Goal: Ask a question: Seek information or help from site administrators or community

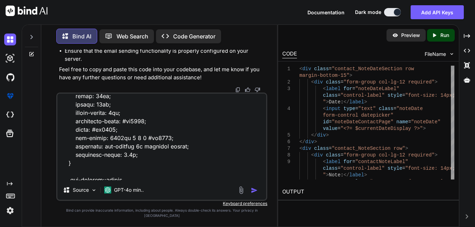
scroll to position [1888, 0]
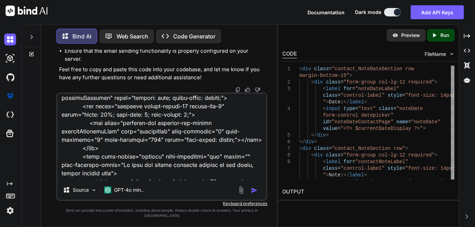
drag, startPoint x: 62, startPoint y: 164, endPoint x: 88, endPoint y: 167, distance: 27.0
click at [88, 167] on textarea at bounding box center [161, 137] width 209 height 87
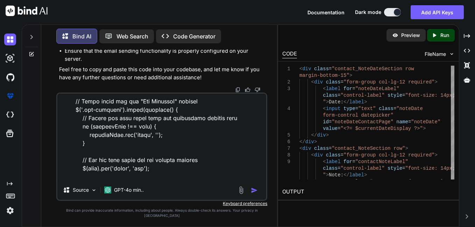
scroll to position [16619, 0]
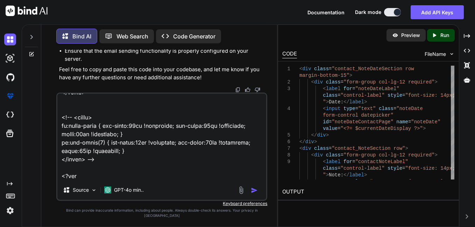
click at [85, 180] on textarea at bounding box center [161, 137] width 209 height 87
type textarea "<?php require_once($_SERVER["DOCUMENT_ROOT"] . '/includes/php/templates/include…"
type textarea "x"
type textarea "<?php require_once($_SERVER["DOCUMENT_ROOT"] . '/includes/php/templates/include…"
type textarea "x"
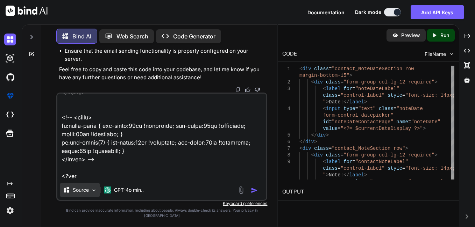
type textarea "<?php require_once($_SERVER["DOCUMENT_ROOT"] . '/includes/php/templates/include…"
type textarea "x"
type textarea "<?php require_once($_SERVER["DOCUMENT_ROOT"] . '/includes/php/templates/include…"
type textarea "x"
type textarea "<?php require_once($_SERVER["DOCUMENT_ROOT"] . '/includes/php/templates/include…"
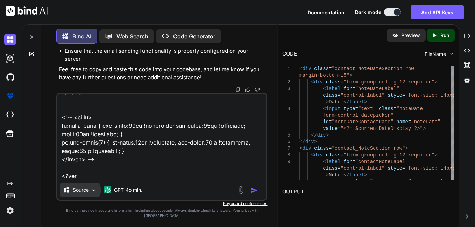
type textarea "x"
type textarea "<?php require_once($_SERVER["DOCUMENT_ROOT"] . '/includes/php/templates/include…"
type textarea "x"
type textarea "<?php require_once($_SERVER["DOCUMENT_ROOT"] . '/includes/php/templates/include…"
type textarea "x"
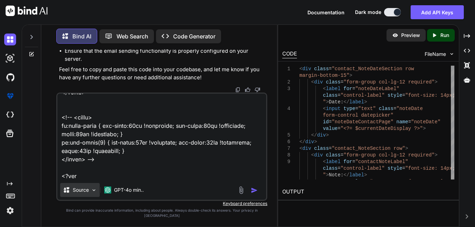
type textarea "<?php require_once($_SERVER["DOCUMENT_ROOT"] . '/includes/php/templates/include…"
type textarea "x"
type textarea "<?php require_once($_SERVER["DOCUMENT_ROOT"] . '/includes/php/templates/include…"
type textarea "x"
type textarea "<?php require_once($_SERVER["DOCUMENT_ROOT"] . '/includes/php/templates/include…"
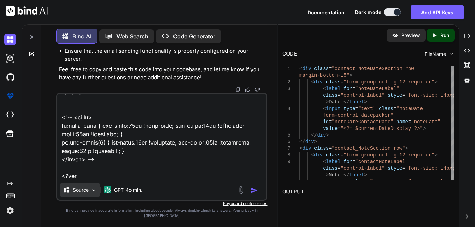
type textarea "x"
type textarea "<?php require_once($_SERVER["DOCUMENT_ROOT"] . '/includes/php/templates/include…"
type textarea "x"
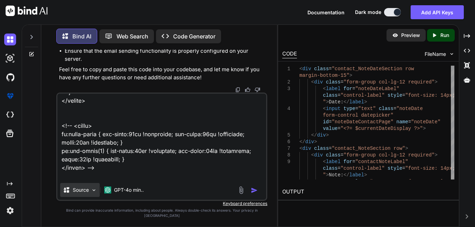
type textarea "<?php require_once($_SERVER["DOCUMENT_ROOT"] . '/includes/php/templates/include…"
type textarea "x"
type textarea "<?php require_once($_SERVER["DOCUMENT_ROOT"] . '/includes/php/templates/include…"
type textarea "x"
type textarea "<?php require_once($_SERVER["DOCUMENT_ROOT"] . '/includes/php/templates/include…"
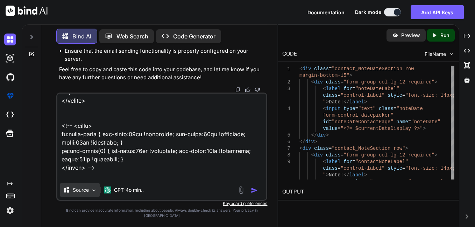
type textarea "x"
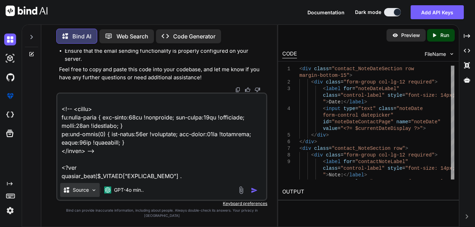
type textarea "<?php require_once($_SERVER["DOCUMENT_ROOT"] . '/includes/php/templates/include…"
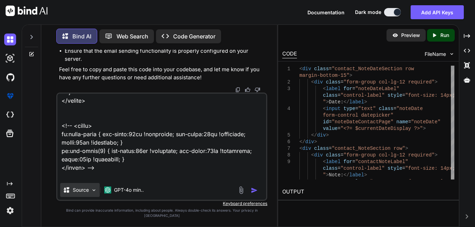
type textarea "x"
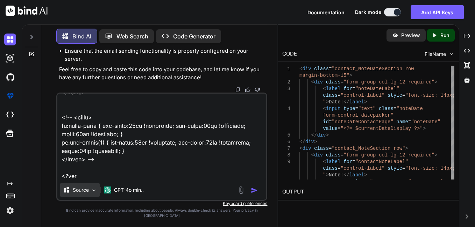
type textarea "<?php require_once($_SERVER["DOCUMENT_ROOT"] . '/includes/php/templates/include…"
type textarea "x"
type textarea "<?php require_once($_SERVER["DOCUMENT_ROOT"] . '/includes/php/templates/include…"
type textarea "x"
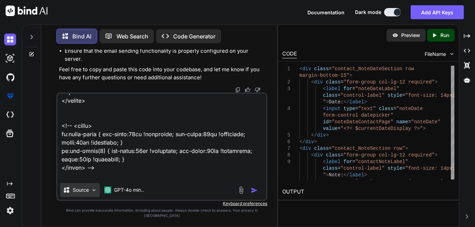
type textarea "<?php require_once($_SERVER["DOCUMENT_ROOT"] . '/includes/php/templates/include…"
type textarea "x"
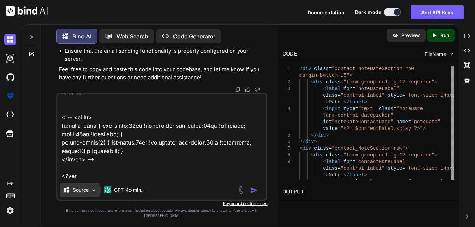
type textarea "<?php require_once($_SERVER["DOCUMENT_ROOT"] . '/includes/php/templates/include…"
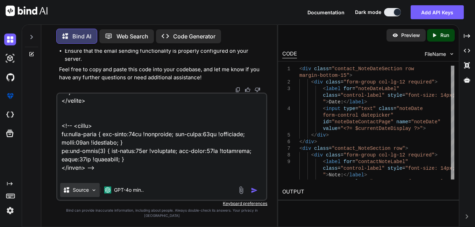
type textarea "x"
type textarea "<?php require_once($_SERVER["DOCUMENT_ROOT"] . '/includes/php/templates/include…"
type textarea "x"
type textarea "<?php require_once($_SERVER["DOCUMENT_ROOT"] . '/includes/php/templates/include…"
type textarea "x"
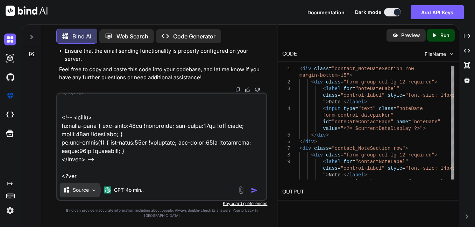
type textarea "<?php require_once($_SERVER["DOCUMENT_ROOT"] . '/includes/php/templates/include…"
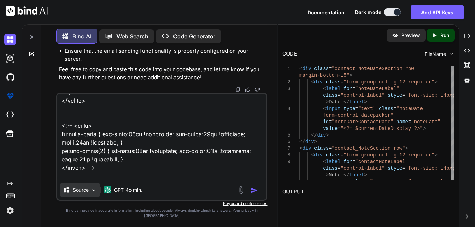
type textarea "x"
type textarea "<?php require_once($_SERVER["DOCUMENT_ROOT"] . '/includes/php/templates/include…"
type textarea "x"
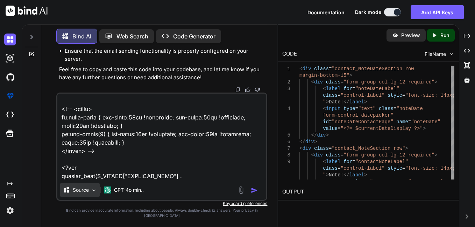
type textarea "<?php require_once($_SERVER["DOCUMENT_ROOT"] . '/includes/php/templates/include…"
type textarea "x"
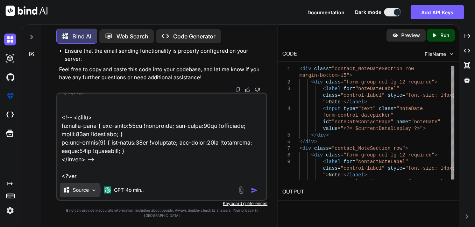
type textarea "<?php require_once($_SERVER["DOCUMENT_ROOT"] . '/includes/php/templates/include…"
type textarea "x"
type textarea "<?php require_once($_SERVER["DOCUMENT_ROOT"] . '/includes/php/templates/include…"
type textarea "x"
type textarea "<?php require_once($_SERVER["DOCUMENT_ROOT"] . '/includes/php/templates/include…"
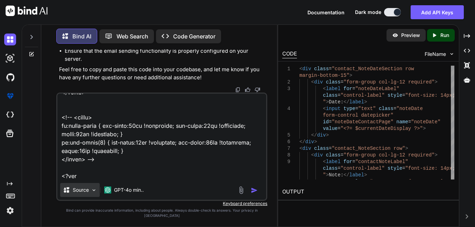
type textarea "x"
type textarea "<?php require_once($_SERVER["DOCUMENT_ROOT"] . '/includes/php/templates/include…"
type textarea "x"
type textarea "<?php require_once($_SERVER["DOCUMENT_ROOT"] . '/includes/php/templates/include…"
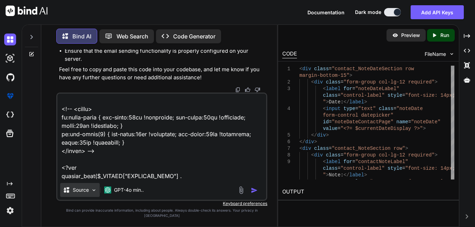
type textarea "x"
type textarea "<?php require_once($_SERVER["DOCUMENT_ROOT"] . '/includes/php/templates/include…"
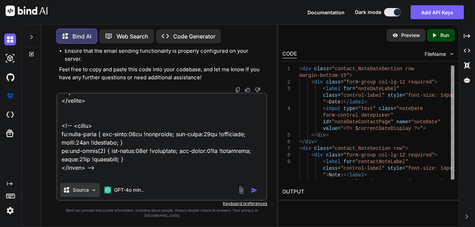
type textarea "x"
type textarea "<?php require_once($_SERVER["DOCUMENT_ROOT"] . '/includes/php/templates/include…"
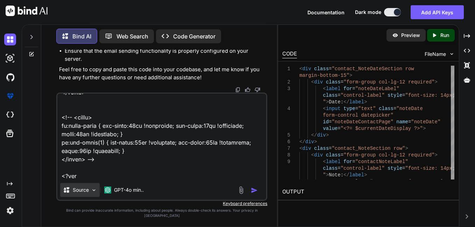
type textarea "x"
type textarea "<?php require_once($_SERVER["DOCUMENT_ROOT"] . '/includes/php/templates/include…"
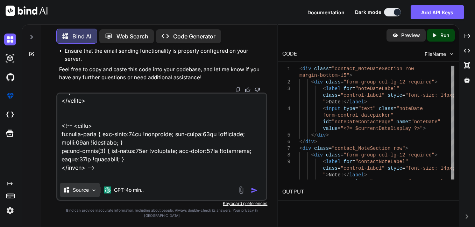
type textarea "x"
type textarea "<?php require_once($_SERVER["DOCUMENT_ROOT"] . '/includes/php/templates/include…"
type textarea "x"
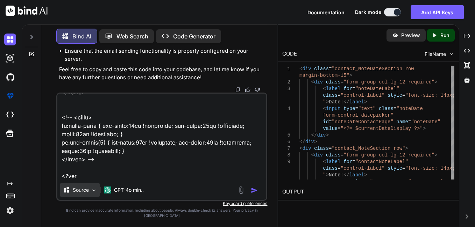
type textarea "<?php require_once($_SERVER["DOCUMENT_ROOT"] . '/includes/php/templates/include…"
type textarea "x"
type textarea "<?php require_once($_SERVER["DOCUMENT_ROOT"] . '/includes/php/templates/include…"
type textarea "x"
type textarea "<?php require_once($_SERVER["DOCUMENT_ROOT"] . '/includes/php/templates/include…"
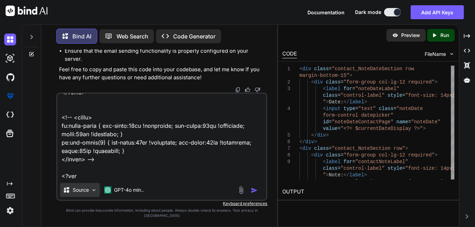
type textarea "x"
type textarea "<?php require_once($_SERVER["DOCUMENT_ROOT"] . '/includes/php/templates/include…"
type textarea "x"
type textarea "<?php require_once($_SERVER["DOCUMENT_ROOT"] . '/includes/php/templates/include…"
type textarea "x"
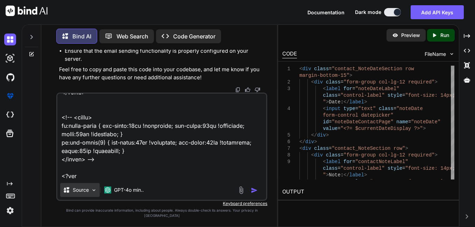
type textarea "<?php require_once($_SERVER["DOCUMENT_ROOT"] . '/includes/php/templates/include…"
type textarea "x"
type textarea "<?php require_once($_SERVER["DOCUMENT_ROOT"] . '/includes/php/templates/include…"
type textarea "x"
type textarea "<?php require_once($_SERVER["DOCUMENT_ROOT"] . '/includes/php/templates/include…"
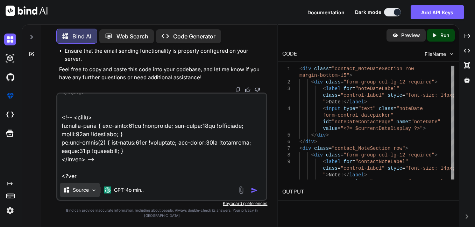
type textarea "x"
type textarea "<?php require_once($_SERVER["DOCUMENT_ROOT"] . '/includes/php/templates/include…"
type textarea "x"
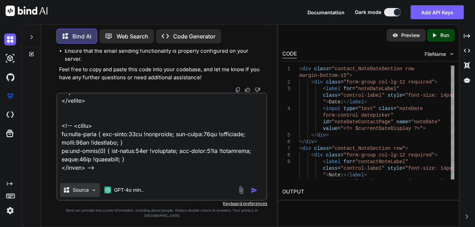
type textarea "<?php require_once($_SERVER["DOCUMENT_ROOT"] . '/includes/php/templates/include…"
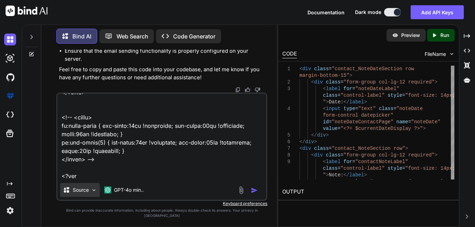
type textarea "x"
type textarea "<?php require_once($_SERVER["DOCUMENT_ROOT"] . '/includes/php/templates/include…"
type textarea "x"
type textarea "<?php require_once($_SERVER["DOCUMENT_ROOT"] . '/includes/php/templates/include…"
type textarea "x"
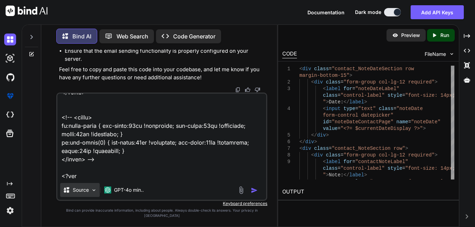
type textarea "<?php require_once($_SERVER["DOCUMENT_ROOT"] . '/includes/php/templates/include…"
type textarea "x"
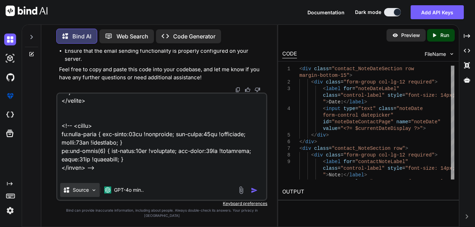
type textarea "<?php require_once($_SERVER["DOCUMENT_ROOT"] . '/includes/php/templates/include…"
type textarea "x"
type textarea "<?php require_once($_SERVER["DOCUMENT_ROOT"] . '/includes/php/templates/include…"
type textarea "x"
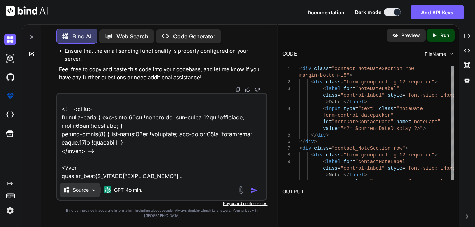
type textarea "<?php require_once($_SERVER["DOCUMENT_ROOT"] . '/includes/php/templates/include…"
type textarea "x"
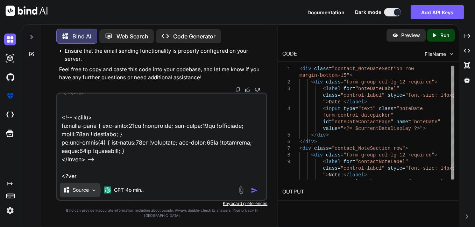
type textarea "<?php require_once($_SERVER["DOCUMENT_ROOT"] . '/includes/php/templates/include…"
type textarea "x"
type textarea "<?php require_once($_SERVER["DOCUMENT_ROOT"] . '/includes/php/templates/include…"
type textarea "x"
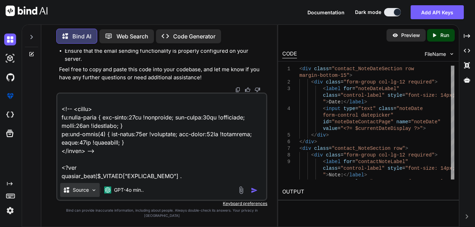
type textarea "<?php require_once($_SERVER["DOCUMENT_ROOT"] . '/includes/php/templates/include…"
type textarea "x"
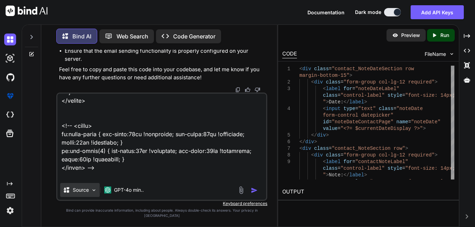
type textarea "<?php require_once($_SERVER["DOCUMENT_ROOT"] . '/includes/php/templates/include…"
type textarea "x"
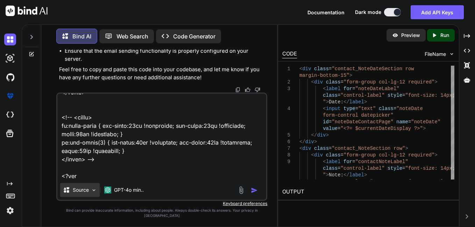
type textarea "<?php require_once($_SERVER["DOCUMENT_ROOT"] . '/includes/php/templates/include…"
type textarea "x"
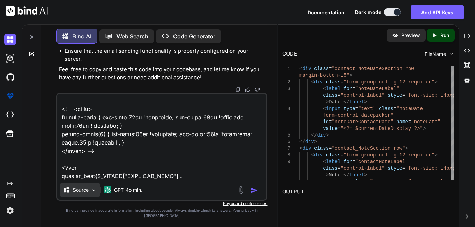
type textarea "<?php require_once($_SERVER["DOCUMENT_ROOT"] . '/includes/php/templates/include…"
type textarea "x"
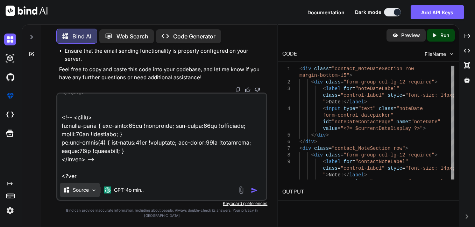
type textarea "<?php require_once($_SERVER["DOCUMENT_ROOT"] . '/includes/php/templates/include…"
type textarea "x"
type textarea "<?php require_once($_SERVER["DOCUMENT_ROOT"] . '/includes/php/templates/include…"
type textarea "x"
type textarea "<?php require_once($_SERVER["DOCUMENT_ROOT"] . '/includes/php/templates/include…"
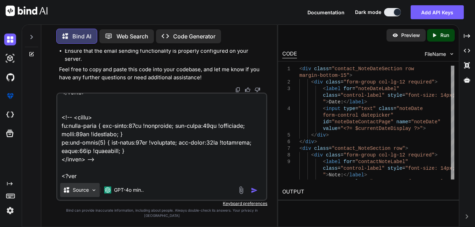
type textarea "x"
type textarea "<?php require_once($_SERVER["DOCUMENT_ROOT"] . '/includes/php/templates/include…"
type textarea "x"
type textarea "<?php require_once($_SERVER["DOCUMENT_ROOT"] . '/includes/php/templates/include…"
type textarea "x"
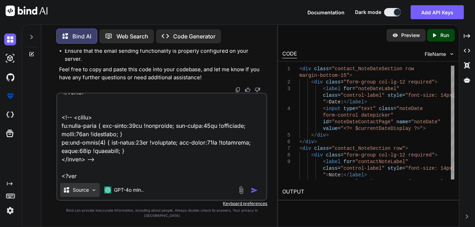
type textarea "<?php require_once($_SERVER["DOCUMENT_ROOT"] . '/includes/php/templates/include…"
type textarea "x"
type textarea "<?php require_once($_SERVER["DOCUMENT_ROOT"] . '/includes/php/templates/include…"
type textarea "x"
type textarea "<?php require_once($_SERVER["DOCUMENT_ROOT"] . '/includes/php/templates/include…"
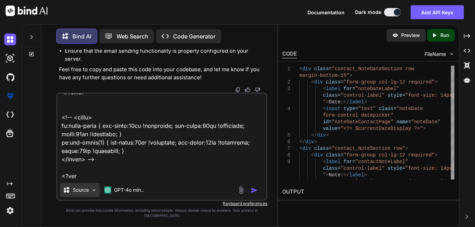
type textarea "x"
type textarea "<?php require_once($_SERVER["DOCUMENT_ROOT"] . '/includes/php/templates/include…"
type textarea "x"
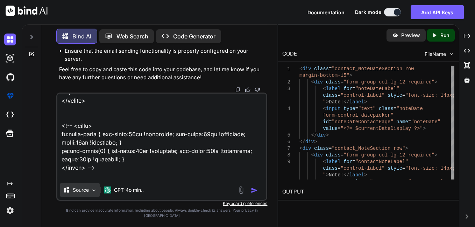
type textarea "<?php require_once($_SERVER["DOCUMENT_ROOT"] . '/includes/php/templates/include…"
type textarea "x"
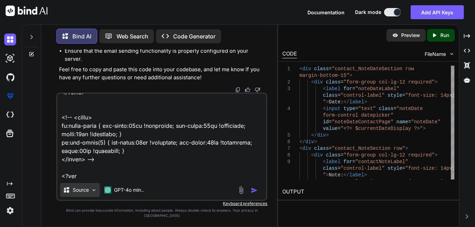
type textarea "<?php require_once($_SERVER["DOCUMENT_ROOT"] . '/includes/php/templates/include…"
type textarea "x"
type textarea "<?php require_once($_SERVER["DOCUMENT_ROOT"] . '/includes/php/templates/include…"
type textarea "x"
type textarea "<?php require_once($_SERVER["DOCUMENT_ROOT"] . '/includes/php/templates/include…"
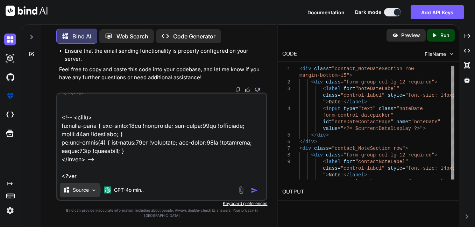
type textarea "x"
type textarea "<?php require_once($_SERVER["DOCUMENT_ROOT"] . '/includes/php/templates/include…"
type textarea "x"
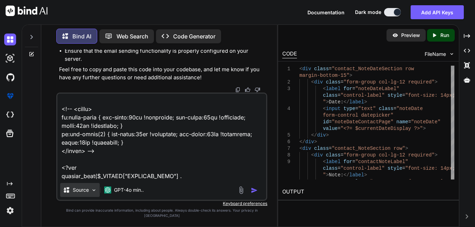
type textarea "<?php require_once($_SERVER["DOCUMENT_ROOT"] . '/includes/php/templates/include…"
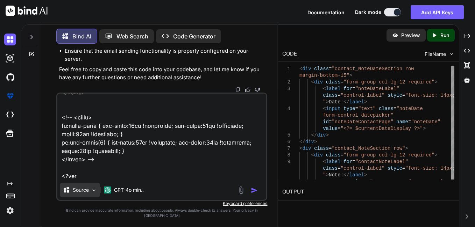
type textarea "x"
type textarea "<?php require_once($_SERVER["DOCUMENT_ROOT"] . '/includes/php/templates/include…"
type textarea "x"
type textarea "<?php require_once($_SERVER["DOCUMENT_ROOT"] . '/includes/php/templates/include…"
type textarea "x"
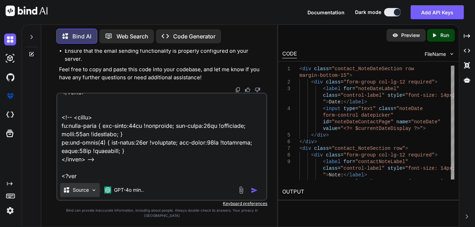
type textarea "<?php require_once($_SERVER["DOCUMENT_ROOT"] . '/includes/php/templates/include…"
type textarea "x"
type textarea "<?php require_once($_SERVER["DOCUMENT_ROOT"] . '/includes/php/templates/include…"
type textarea "x"
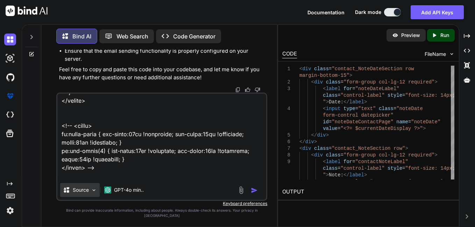
type textarea "<?php require_once($_SERVER["DOCUMENT_ROOT"] . '/includes/php/templates/include…"
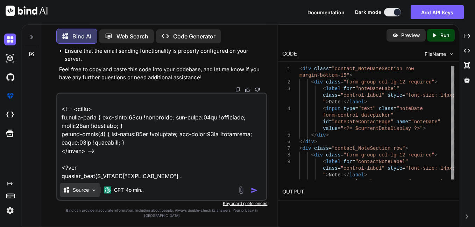
type textarea "x"
type textarea "<?php require_once($_SERVER["DOCUMENT_ROOT"] . '/includes/php/templates/include…"
type textarea "x"
type textarea "<?php require_once($_SERVER["DOCUMENT_ROOT"] . '/includes/php/templates/include…"
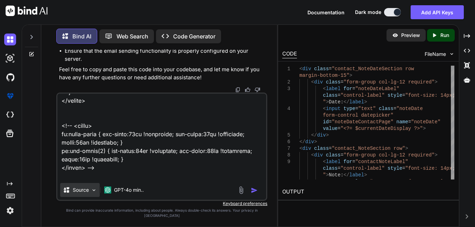
type textarea "x"
type textarea "<?php require_once($_SERVER["DOCUMENT_ROOT"] . '/includes/php/templates/include…"
type textarea "x"
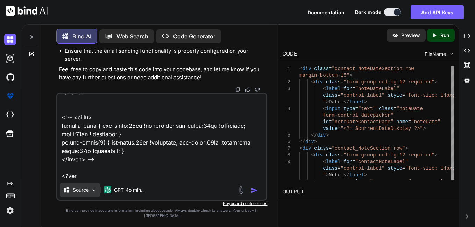
type textarea "<?php require_once($_SERVER["DOCUMENT_ROOT"] . '/includes/php/templates/include…"
type textarea "x"
type textarea "<?php require_once($_SERVER["DOCUMENT_ROOT"] . '/includes/php/templates/include…"
type textarea "x"
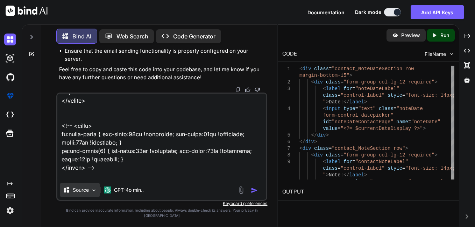
type textarea "<?php require_once($_SERVER["DOCUMENT_ROOT"] . '/includes/php/templates/include…"
type textarea "x"
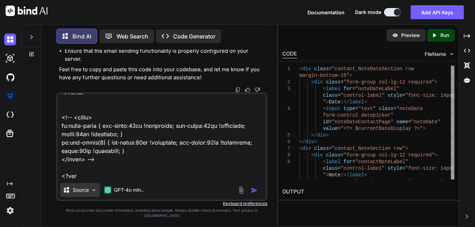
type textarea "<?php require_once($_SERVER["DOCUMENT_ROOT"] . '/includes/php/templates/include…"
type textarea "x"
type textarea "<?php require_once($_SERVER["DOCUMENT_ROOT"] . '/includes/php/templates/include…"
type textarea "x"
type textarea "<?php require_once($_SERVER["DOCUMENT_ROOT"] . '/includes/php/templates/include…"
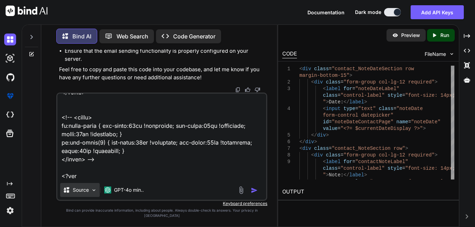
type textarea "x"
type textarea "<?php require_once($_SERVER["DOCUMENT_ROOT"] . '/includes/php/templates/include…"
type textarea "x"
type textarea "<?php require_once($_SERVER["DOCUMENT_ROOT"] . '/includes/php/templates/include…"
type textarea "x"
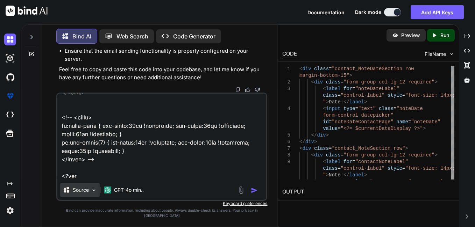
type textarea "<?php require_once($_SERVER["DOCUMENT_ROOT"] . '/includes/php/templates/include…"
type textarea "x"
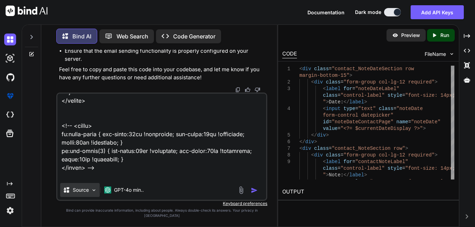
type textarea "<?php require_once($_SERVER["DOCUMENT_ROOT"] . '/includes/php/templates/include…"
type textarea "x"
type textarea "<?php require_once($_SERVER["DOCUMENT_ROOT"] . '/includes/php/templates/include…"
type textarea "x"
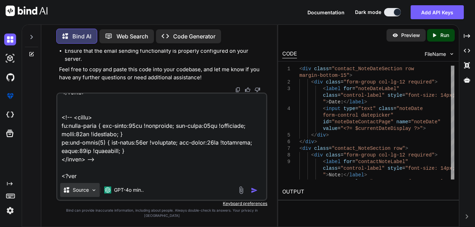
type textarea "<?php require_once($_SERVER["DOCUMENT_ROOT"] . '/includes/php/templates/include…"
type textarea "x"
type textarea "<?php require_once($_SERVER["DOCUMENT_ROOT"] . '/includes/php/templates/include…"
type textarea "x"
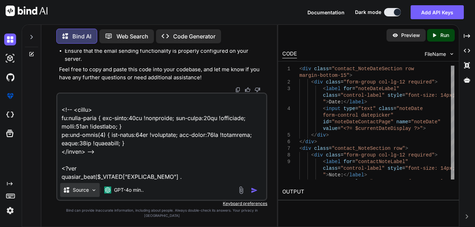
type textarea "<?php require_once($_SERVER["DOCUMENT_ROOT"] . '/includes/php/templates/include…"
type textarea "x"
type textarea "<?php require_once($_SERVER["DOCUMENT_ROOT"] . '/includes/php/templates/include…"
type textarea "x"
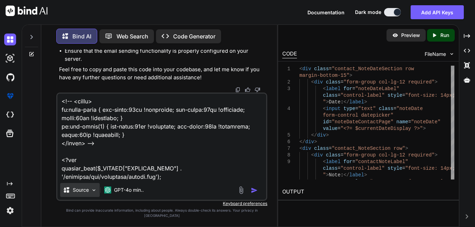
type textarea "<?php require_once($_SERVER["DOCUMENT_ROOT"] . '/includes/php/templates/include…"
type textarea "x"
type textarea "<?php require_once($_SERVER["DOCUMENT_ROOT"] . '/includes/php/templates/include…"
type textarea "x"
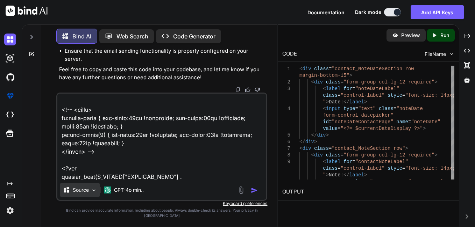
type textarea "<?php require_once($_SERVER["DOCUMENT_ROOT"] . '/includes/php/templates/include…"
type textarea "x"
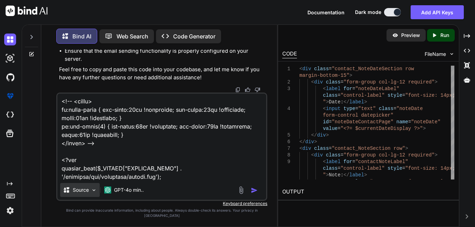
type textarea "<?php require_once($_SERVER["DOCUMENT_ROOT"] . '/includes/php/templates/include…"
type textarea "x"
type textarea "<?php require_once($_SERVER["DOCUMENT_ROOT"] . '/includes/php/templates/include…"
type textarea "x"
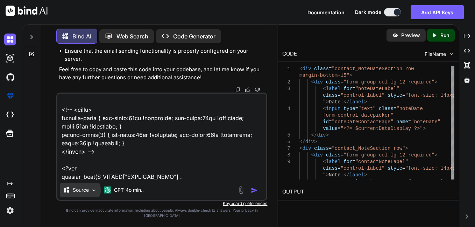
type textarea "<?php require_once($_SERVER["DOCUMENT_ROOT"] . '/includes/php/templates/include…"
type textarea "x"
type textarea "<?php require_once($_SERVER["DOCUMENT_ROOT"] . '/includes/php/templates/include…"
type textarea "x"
click at [117, 180] on textarea at bounding box center [161, 137] width 209 height 87
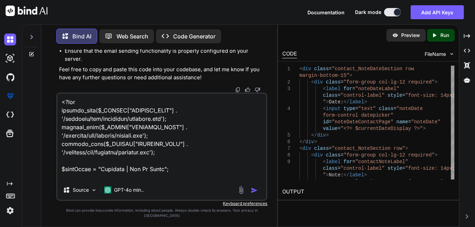
drag, startPoint x: 71, startPoint y: 174, endPoint x: 52, endPoint y: 11, distance: 164.0
click at [52, 11] on div "Documentation Dark mode Add API Keys Created with Pixso. Created with Pixso. Bi…" at bounding box center [237, 113] width 475 height 227
paste textarea "require_once($_SERVER["DOCUMENT_ROOT"] . '/includes/php/templates/includes.php'…"
type textarea "<?php require_once($_SERVER["DOCUMENT_ROOT"] . '/includes/php/templates/include…"
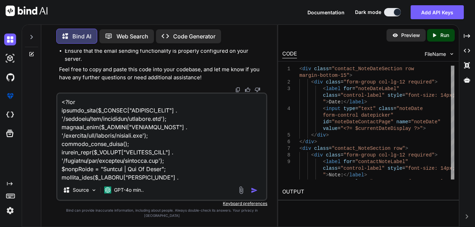
type textarea "x"
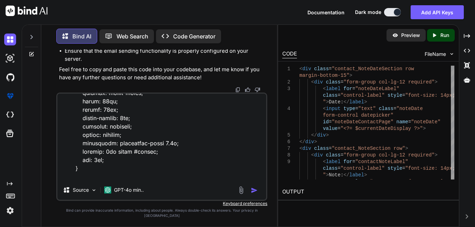
type textarea "<?php require_once($_SERVER["DOCUMENT_ROOT"] . '/includes/php/templates/include…"
type textarea "x"
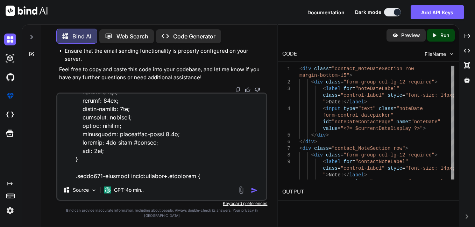
drag, startPoint x: 171, startPoint y: 184, endPoint x: 227, endPoint y: 182, distance: 55.3
click at [227, 180] on textarea at bounding box center [161, 137] width 209 height 87
click at [149, 180] on textarea at bounding box center [161, 137] width 209 height 87
type textarea "<?php require_once($_SERVER["DOCUMENT_ROOT"] . '/includes/php/templates/include…"
type textarea "x"
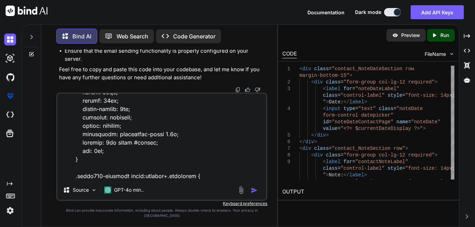
type textarea "<?php require_once($_SERVER["DOCUMENT_ROOT"] . '/includes/php/templates/include…"
type textarea "x"
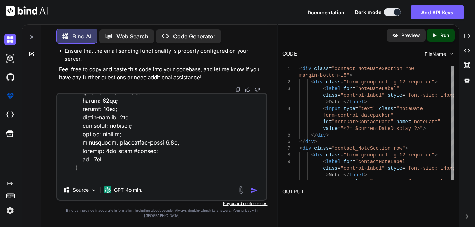
type textarea "<?php require_once($_SERVER["DOCUMENT_ROOT"] . '/includes/php/templates/include…"
type textarea "x"
type textarea "<?php require_once($_SERVER["DOCUMENT_ROOT"] . '/includes/php/templates/include…"
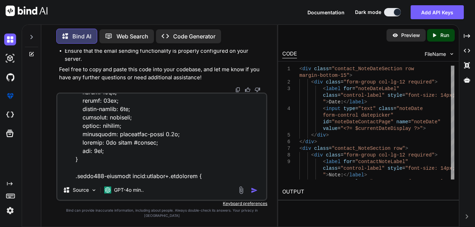
type textarea "x"
type textarea "<?php require_once($_SERVER["DOCUMENT_ROOT"] . '/includes/php/templates/include…"
type textarea "x"
type textarea "<?php require_once($_SERVER["DOCUMENT_ROOT"] . '/includes/php/templates/include…"
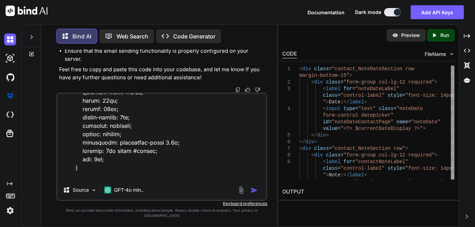
type textarea "x"
type textarea "<?php require_once($_SERVER["DOCUMENT_ROOT"] . '/includes/php/templates/include…"
type textarea "x"
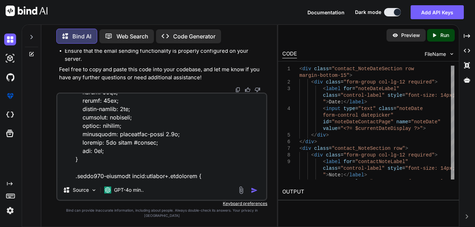
type textarea "<?php require_once($_SERVER["DOCUMENT_ROOT"] . '/includes/php/templates/include…"
type textarea "x"
type textarea "<?php require_once($_SERVER["DOCUMENT_ROOT"] . '/includes/php/templates/include…"
type textarea "x"
type textarea "<?php require_once($_SERVER["DOCUMENT_ROOT"] . '/includes/php/templates/include…"
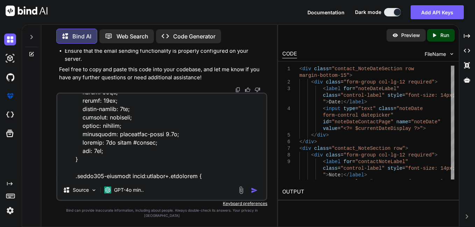
type textarea "x"
type textarea "<?php require_once($_SERVER["DOCUMENT_ROOT"] . '/includes/php/templates/include…"
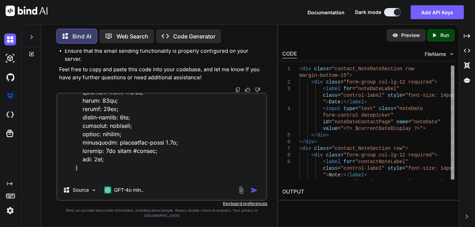
type textarea "x"
type textarea "<?php require_once($_SERVER["DOCUMENT_ROOT"] . '/includes/php/templates/include…"
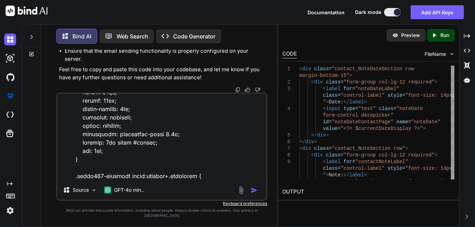
type textarea "x"
type textarea "<?php require_once($_SERVER["DOCUMENT_ROOT"] . '/includes/php/templates/include…"
type textarea "x"
type textarea "<?php require_once($_SERVER["DOCUMENT_ROOT"] . '/includes/php/templates/include…"
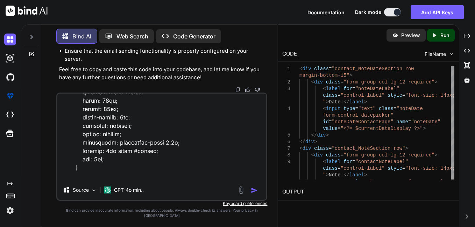
type textarea "x"
type textarea "<?php require_once($_SERVER["DOCUMENT_ROOT"] . '/includes/php/templates/include…"
type textarea "x"
type textarea "<?php require_once($_SERVER["DOCUMENT_ROOT"] . '/includes/php/templates/include…"
type textarea "x"
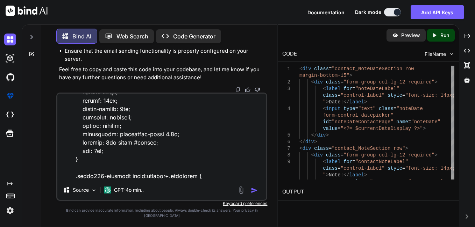
type textarea "<?php require_once($_SERVER["DOCUMENT_ROOT"] . '/includes/php/templates/include…"
type textarea "x"
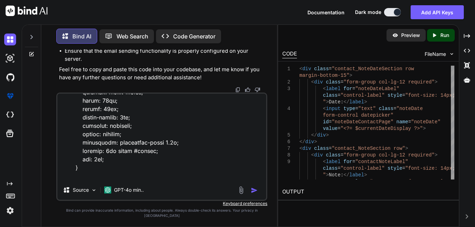
type textarea "<?php require_once($_SERVER["DOCUMENT_ROOT"] . '/includes/php/templates/include…"
type textarea "x"
type textarea "<?php require_once($_SERVER["DOCUMENT_ROOT"] . '/includes/php/templates/include…"
type textarea "x"
type textarea "<?php require_once($_SERVER["DOCUMENT_ROOT"] . '/includes/php/templates/include…"
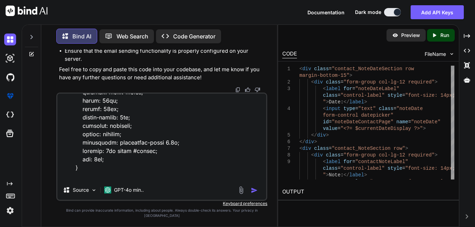
type textarea "x"
type textarea "<?php require_once($_SERVER["DOCUMENT_ROOT"] . '/includes/php/templates/include…"
type textarea "x"
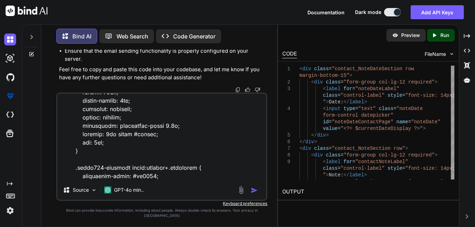
type textarea "<?php require_once($_SERVER["DOCUMENT_ROOT"] . '/includes/php/templates/include…"
type textarea "x"
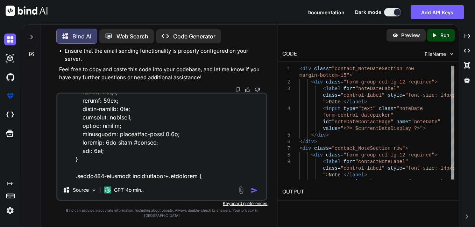
type textarea "<?php require_once($_SERVER["DOCUMENT_ROOT"] . '/includes/php/templates/include…"
type textarea "x"
type textarea "<?php require_once($_SERVER["DOCUMENT_ROOT"] . '/includes/php/templates/include…"
type textarea "x"
type textarea "<?php require_once($_SERVER["DOCUMENT_ROOT"] . '/includes/php/templates/include…"
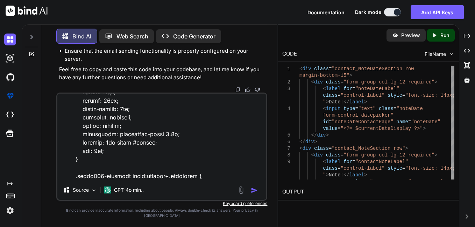
type textarea "x"
type textarea "<?php require_once($_SERVER["DOCUMENT_ROOT"] . '/includes/php/templates/include…"
type textarea "x"
type textarea "<?php require_once($_SERVER["DOCUMENT_ROOT"] . '/includes/php/templates/include…"
type textarea "x"
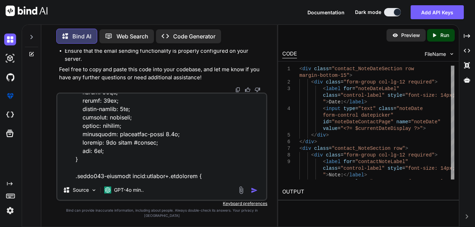
type textarea "<?php require_once($_SERVER["DOCUMENT_ROOT"] . '/includes/php/templates/include…"
type textarea "x"
type textarea "<?php require_once($_SERVER["DOCUMENT_ROOT"] . '/includes/php/templates/include…"
type textarea "x"
type textarea "<?php require_once($_SERVER["DOCUMENT_ROOT"] . '/includes/php/templates/include…"
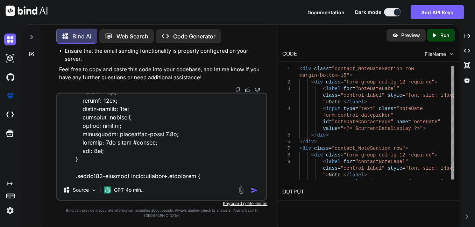
type textarea "x"
type textarea "<?php require_once($_SERVER["DOCUMENT_ROOT"] . '/includes/php/templates/include…"
type textarea "x"
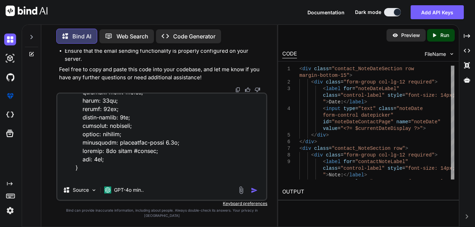
type textarea "<?php require_once($_SERVER["DOCUMENT_ROOT"] . '/includes/php/templates/include…"
type textarea "x"
type textarea "<?php require_once($_SERVER["DOCUMENT_ROOT"] . '/includes/php/templates/include…"
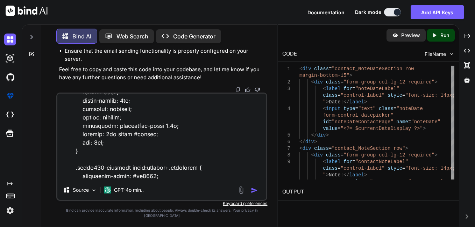
type textarea "x"
type textarea "<?php require_once($_SERVER["DOCUMENT_ROOT"] . '/includes/php/templates/include…"
type textarea "x"
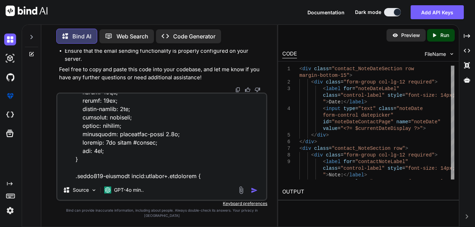
type textarea "<?php require_once($_SERVER["DOCUMENT_ROOT"] . '/includes/php/templates/include…"
type textarea "x"
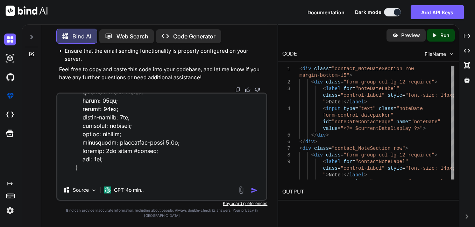
type textarea "<?php require_once($_SERVER["DOCUMENT_ROOT"] . '/includes/php/templates/include…"
type textarea "x"
click at [174, 180] on textarea at bounding box center [161, 137] width 209 height 87
type textarea "<?php require_once($_SERVER["DOCUMENT_ROOT"] . '/includes/php/templates/include…"
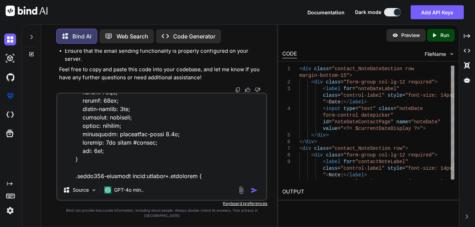
type textarea "x"
type textarea "<?php require_once($_SERVER["DOCUMENT_ROOT"] . '/includes/php/templates/include…"
type textarea "x"
type textarea "<?php require_once($_SERVER["DOCUMENT_ROOT"] . '/includes/php/templates/include…"
type textarea "x"
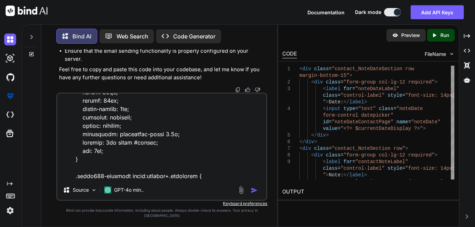
type textarea "<?php require_once($_SERVER["DOCUMENT_ROOT"] . '/includes/php/templates/include…"
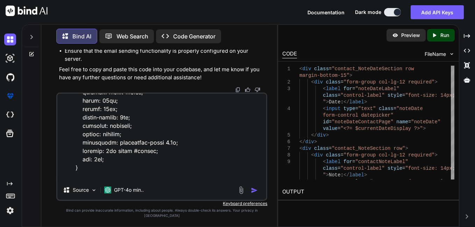
type textarea "x"
type textarea "<?php require_once($_SERVER["DOCUMENT_ROOT"] . '/includes/php/templates/include…"
type textarea "x"
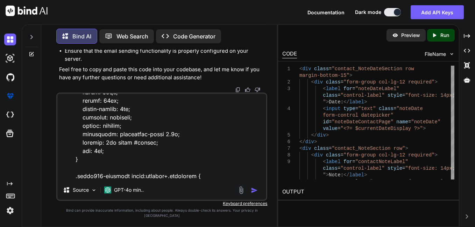
type textarea "<?php require_once($_SERVER["DOCUMENT_ROOT"] . '/includes/php/templates/include…"
type textarea "x"
type textarea "<?php require_once($_SERVER["DOCUMENT_ROOT"] . '/includes/php/templates/include…"
type textarea "x"
type textarea "<?php require_once($_SERVER["DOCUMENT_ROOT"] . '/includes/php/templates/include…"
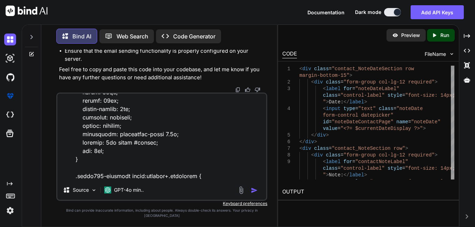
type textarea "x"
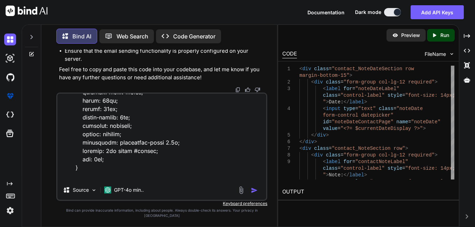
type textarea "<?php require_once($_SERVER["DOCUMENT_ROOT"] . '/includes/php/templates/include…"
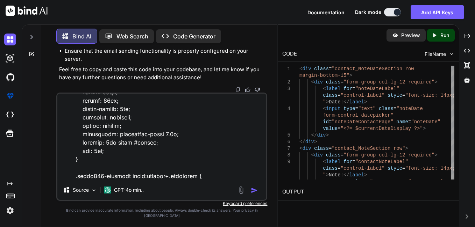
type textarea "x"
type textarea "<?php require_once($_SERVER["DOCUMENT_ROOT"] . '/includes/php/templates/include…"
type textarea "x"
type textarea "<?php require_once($_SERVER["DOCUMENT_ROOT"] . '/includes/php/templates/include…"
type textarea "x"
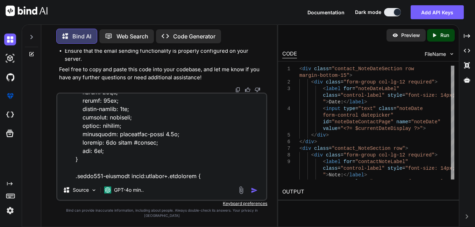
type textarea "<?php require_once($_SERVER["DOCUMENT_ROOT"] . '/includes/php/templates/include…"
type textarea "x"
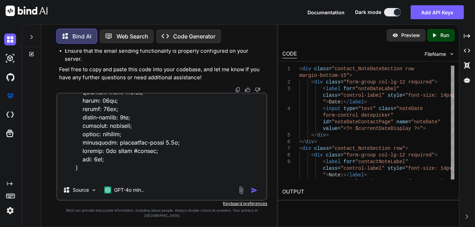
type textarea "<?php require_once($_SERVER["DOCUMENT_ROOT"] . '/includes/php/templates/include…"
type textarea "x"
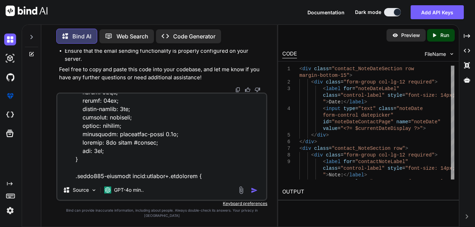
type textarea "<?php require_once($_SERVER["DOCUMENT_ROOT"] . '/includes/php/templates/include…"
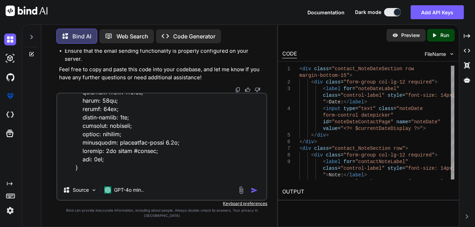
type textarea "x"
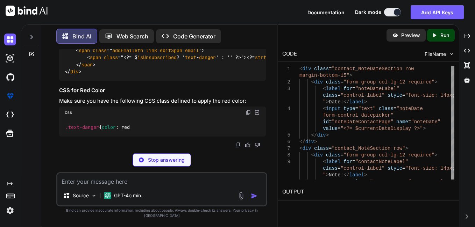
scroll to position [20986, 0]
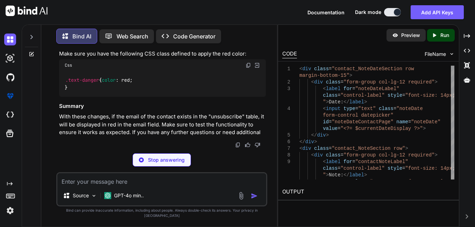
type textarea "x"
type textarea "}"
type textarea "x"
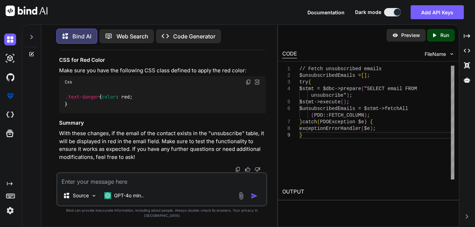
scroll to position [20811, 0]
drag, startPoint x: 68, startPoint y: 140, endPoint x: 60, endPoint y: 79, distance: 61.7
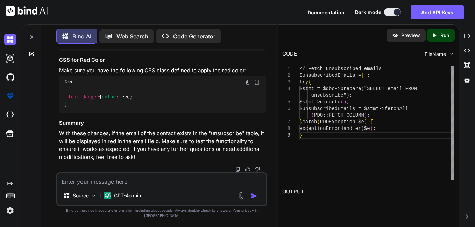
copy code "// Fetch unsubscribed emails $unsubscribedEmails = []; try { $stmt = $dbc -> pr…"
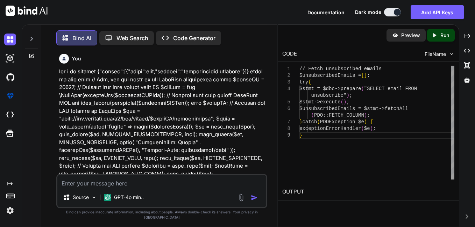
scroll to position [0, 409]
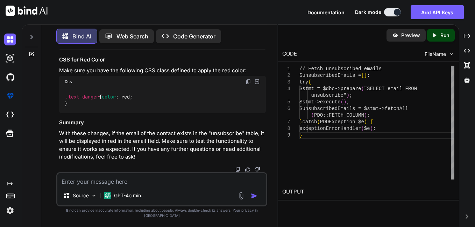
drag, startPoint x: 162, startPoint y: 143, endPoint x: 181, endPoint y: 143, distance: 19.2
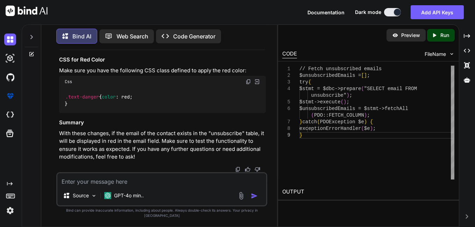
click at [133, 185] on textarea at bounding box center [161, 179] width 209 height 13
type textarea "c"
type textarea "x"
type textarea "ca"
type textarea "x"
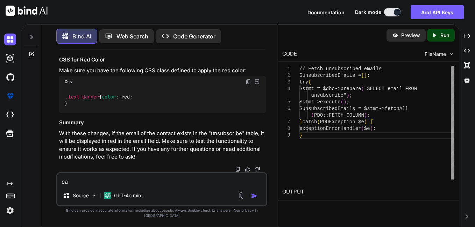
type textarea "can"
type textarea "x"
type textarea "can"
type textarea "x"
type textarea "can y"
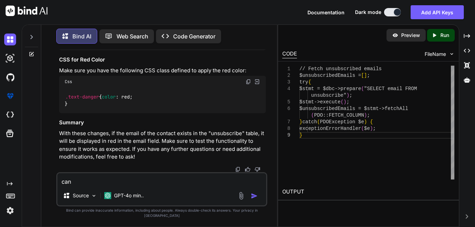
type textarea "x"
type textarea "can yo"
type textarea "x"
type textarea "can you"
type textarea "x"
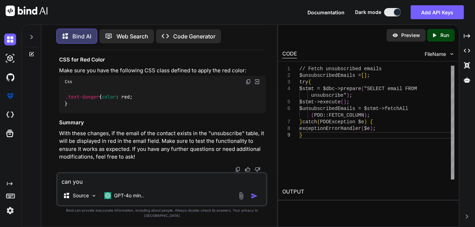
type textarea "can you"
type textarea "x"
type textarea "can you p"
type textarea "x"
type textarea "can you pr"
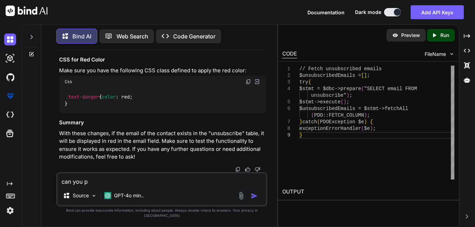
type textarea "x"
type textarea "can you pro"
type textarea "x"
type textarea "can you prov"
type textarea "x"
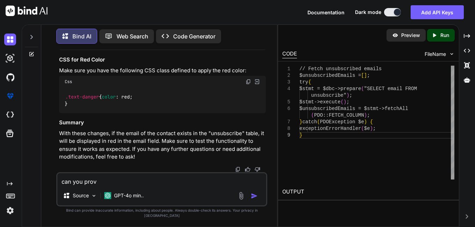
type textarea "can you provi"
type textarea "x"
type textarea "can you provid"
type textarea "x"
type textarea "can you provide"
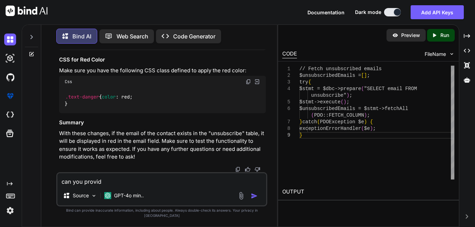
type textarea "x"
type textarea "can you provide"
type textarea "x"
type textarea "can you provide c"
type textarea "x"
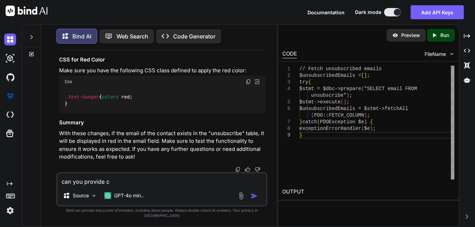
type textarea "can you provide co"
type textarea "x"
type textarea "can you provide com"
type textarea "x"
type textarea "can you provide comp"
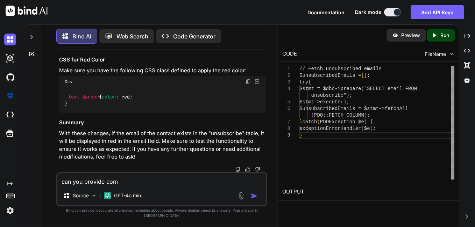
type textarea "x"
type textarea "can you provide compl"
type textarea "x"
type textarea "can you provide comple"
type textarea "x"
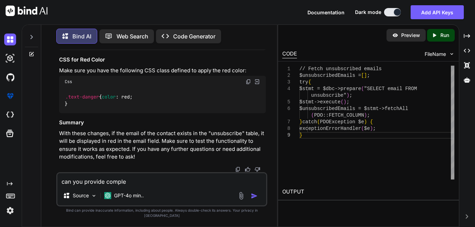
type textarea "can you provide complet"
type textarea "x"
type textarea "can you provide complete"
type textarea "x"
type textarea "can you provide complete"
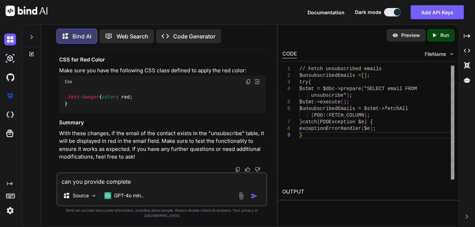
type textarea "x"
type textarea "can you provide complete c"
type textarea "x"
type textarea "can you provide complete co"
type textarea "x"
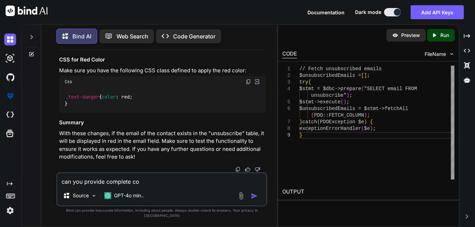
type textarea "can you provide complete cod"
type textarea "x"
type textarea "can you provide complete code"
type textarea "x"
type textarea "can you provide complete code"
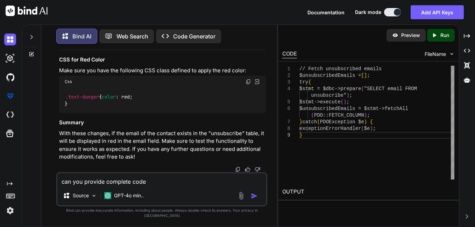
type textarea "x"
type textarea "can you provide complete code s"
type textarea "x"
type textarea "can you provide complete code so"
type textarea "x"
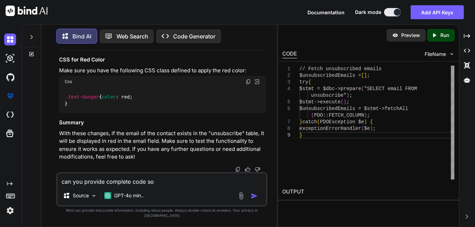
type textarea "can you provide complete code so"
type textarea "x"
type textarea "can you provide complete code so i"
type textarea "x"
type textarea "can you provide complete code so i"
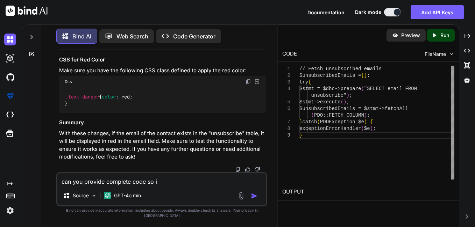
type textarea "x"
type textarea "can you provide complete code so i c"
type textarea "x"
type textarea "can you provide complete code so i ca"
type textarea "x"
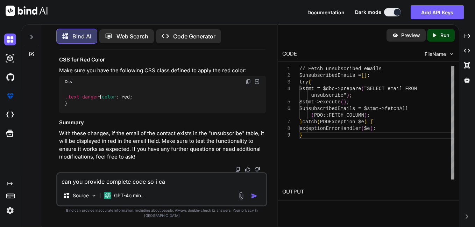
type textarea "can you provide complete code so i can"
type textarea "x"
type textarea "can you provide complete code so i can"
type textarea "x"
type textarea "can you provide complete code so i can c"
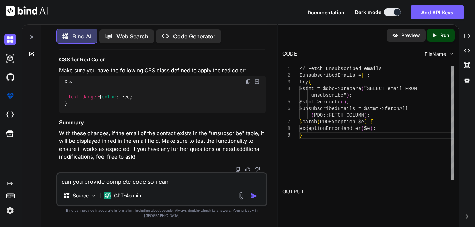
type textarea "x"
type textarea "can you provide complete code so i can"
type textarea "x"
type textarea "can you provide complete code so i can j"
type textarea "x"
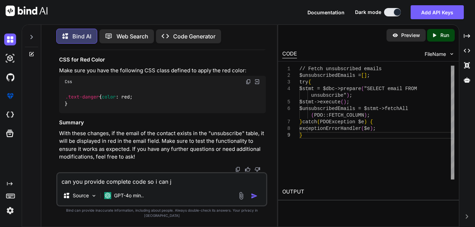
type textarea "can you provide complete code so i can ju"
type textarea "x"
type textarea "can you provide complete code so i can jus"
type textarea "x"
type textarea "can you provide complete code so i can just"
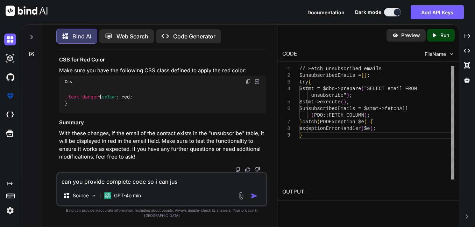
type textarea "x"
type textarea "can you provide complete code so i can just"
type textarea "x"
type textarea "can you provide complete code so i can just c"
type textarea "x"
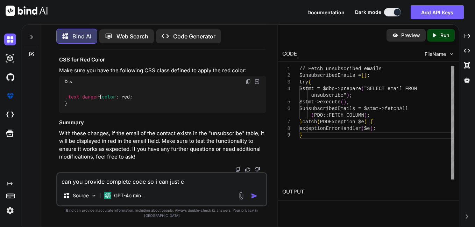
type textarea "can you provide complete code so i can just co"
type textarea "x"
type textarea "can you provide complete code so i can just cop"
type textarea "x"
type textarea "can you provide complete code so i can just copy"
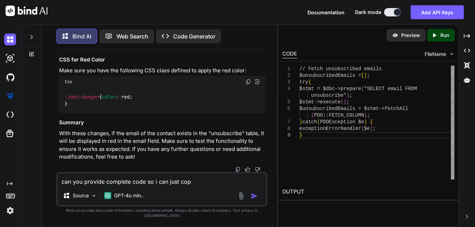
type textarea "x"
type textarea "can you provide complete code so i can just copy"
type textarea "x"
type textarea "can you provide complete code so i can just copy a"
type textarea "x"
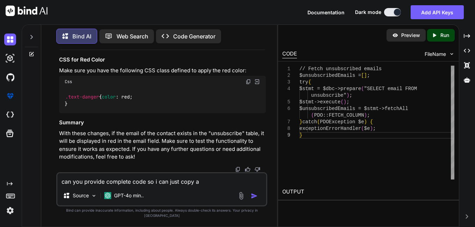
type textarea "can you provide complete code so i can just copy an"
type textarea "x"
type textarea "can you provide complete code so i can just copy an"
type textarea "x"
type textarea "can you provide complete code so i can just copy an"
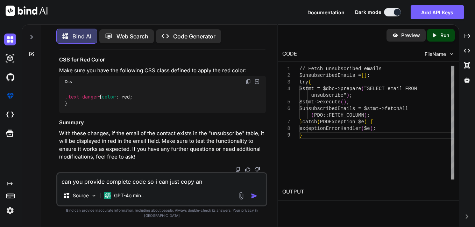
type textarea "x"
type textarea "can you provide complete code so i can just copy a"
type textarea "x"
type textarea "can you provide complete code so i can just copy"
type textarea "x"
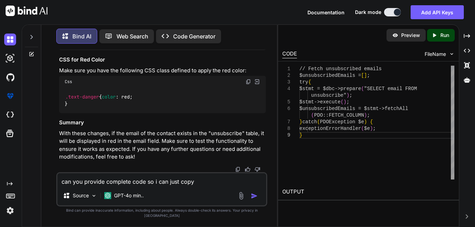
type textarea "can you provide complete code so i can just copy f"
type textarea "x"
type textarea "can you provide complete code so i can just copy fr"
type textarea "x"
type textarea "can you provide complete code so i can just copy fro"
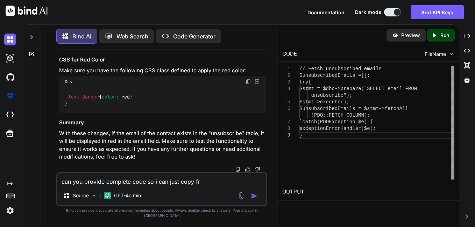
type textarea "x"
type textarea "can you provide complete code so i can just copy from"
type textarea "x"
type textarea "can you provide complete code so i can just copy from"
type textarea "x"
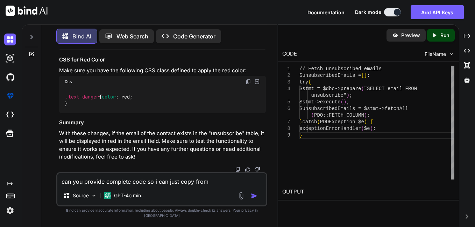
type textarea "can you provide complete code so i can just copy from h"
type textarea "x"
type textarea "can you provide complete code so i can just copy from he"
type textarea "x"
type textarea "can you provide complete code so i can just copy from her"
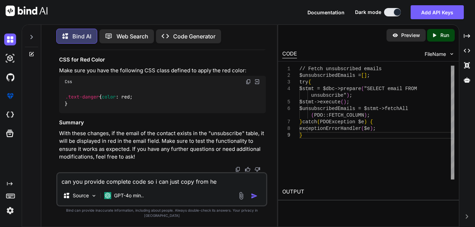
type textarea "x"
type textarea "can you provide complete code so i can just copy from here"
type textarea "x"
type textarea "can you provide complete code so i can just copy from here"
type textarea "x"
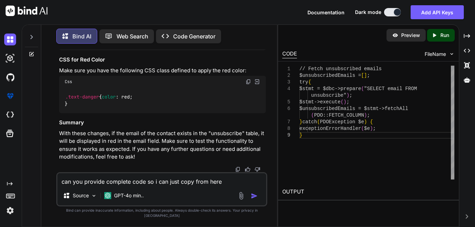
type textarea "can you provide complete code so i can just copy from here a"
type textarea "x"
type textarea "can you provide complete code so i can just copy from here an"
type textarea "x"
type textarea "can you provide complete code so i can just copy from here and"
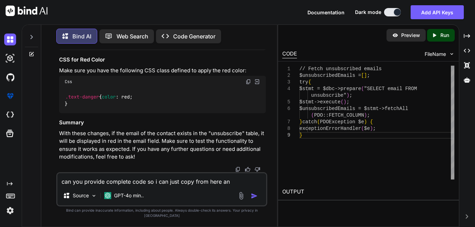
type textarea "x"
type textarea "can you provide complete code so i can just copy from here and"
type textarea "x"
type textarea "can you provide complete code so i can just copy from here and p"
type textarea "x"
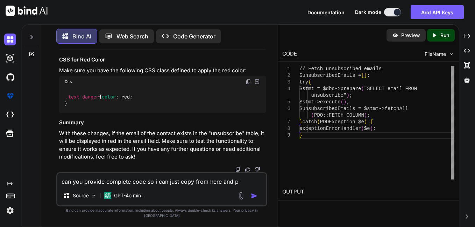
type textarea "can you provide complete code so i can just copy from here and pa"
type textarea "x"
type textarea "can you provide complete code so i can just copy from here and pas"
type textarea "x"
type textarea "can you provide complete code so i can just copy from here and past"
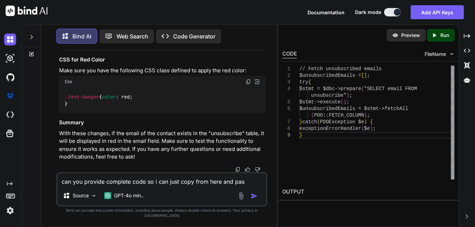
type textarea "x"
type textarea "can you provide complete code so i can just copy from here and paste"
type textarea "x"
type textarea "can you provide complete code so i can just copy from here and paste"
type textarea "x"
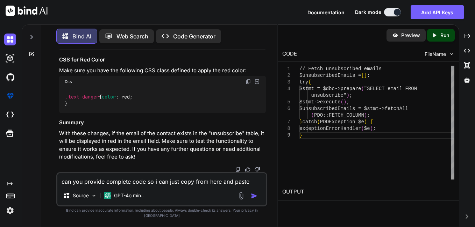
type textarea "can you provide complete code so i can just copy from here and paste i"
type textarea "x"
type textarea "can you provide complete code so i can just copy from here and paste in"
type textarea "x"
type textarea "can you provide complete code so i can just copy from here and paste in"
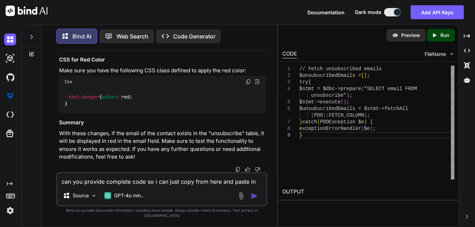
type textarea "x"
type textarea "can you provide complete code so i can just copy from here and paste in m"
type textarea "x"
type textarea "can you provide complete code so i can just copy from here and paste in my"
type textarea "x"
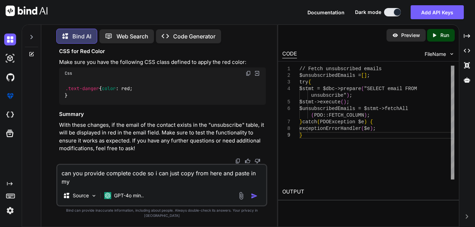
type textarea "can you provide complete code so i can just copy from here and paste in my"
type textarea "x"
type textarea "can you provide complete code so i can just copy from here and paste in my c"
type textarea "x"
type textarea "can you provide complete code so i can just copy from here and paste in my co"
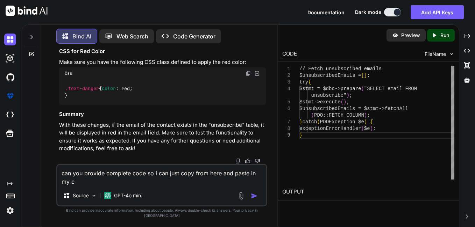
type textarea "x"
type textarea "can you provide complete code so i can just copy from here and paste in my cod"
type textarea "x"
type textarea "can you provide complete code so i can just copy from here and paste in my code"
type textarea "x"
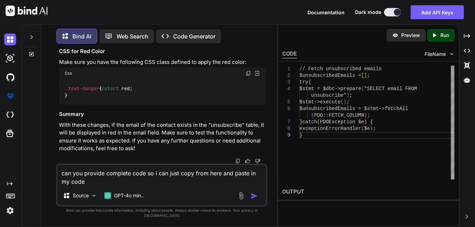
type textarea "can you provide complete code so i can just copy from here and paste in my code"
type textarea "x"
type textarea "can you provide complete code so i can just copy from here and paste in my code"
type textarea "x"
type textarea "can you provide complete code so i can just copy from here and paste in my codeb"
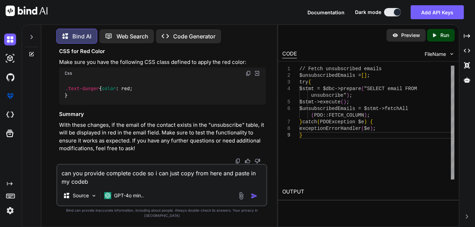
type textarea "x"
type textarea "can you provide complete code so i can just copy from here and paste in my code…"
type textarea "x"
type textarea "can you provide complete code so i can just copy from here and paste in my code…"
type textarea "x"
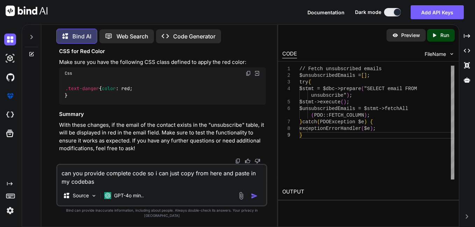
type textarea "can you provide complete code so i can just copy from here and paste in my code…"
type textarea "x"
type textarea "can you provide complete code so i can just copy from here and paste in my code…"
type textarea "x"
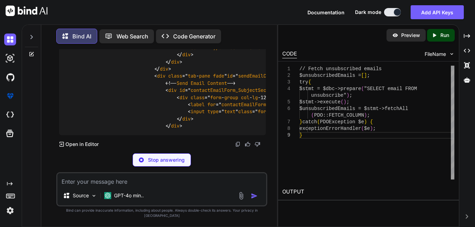
scroll to position [21456, 0]
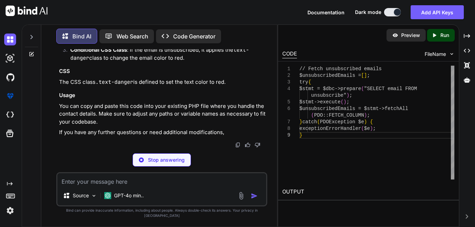
type textarea "x"
type textarea "</div> </div> </div> <?php require_once($_SERVER["DOCUMENT_ROOT"] . '/includes/…"
type textarea "x"
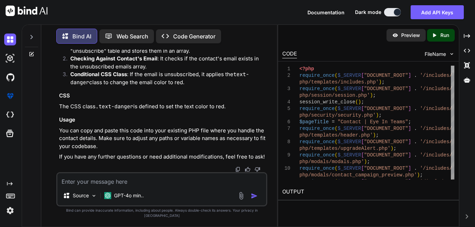
click at [451, 66] on div at bounding box center [452, 69] width 3 height 7
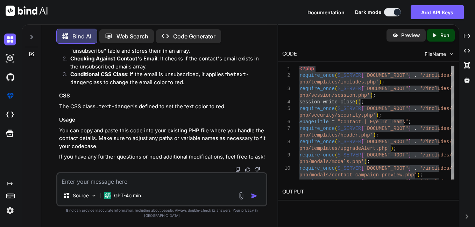
drag, startPoint x: 157, startPoint y: 96, endPoint x: 89, endPoint y: 94, distance: 68.2
drag, startPoint x: 84, startPoint y: 96, endPoint x: 263, endPoint y: 95, distance: 179.4
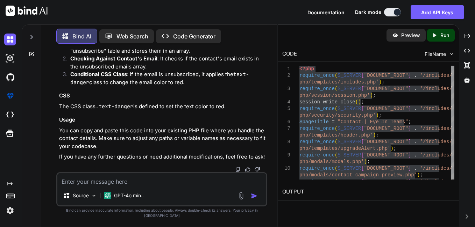
copy span "< span class ="<?= $ isUnsubscribed ? ' text - danger ' : '' ?>"><?= strtolower…"
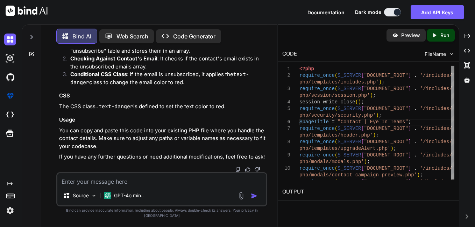
type textarea "<?php require_once($_SERVER["DOCUMENT_ROOT"] . '/includes/php/templates/include…"
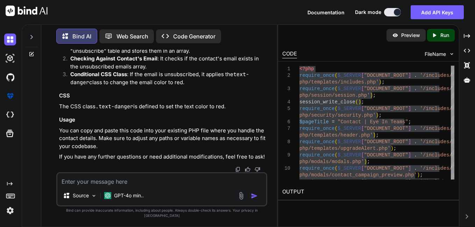
drag, startPoint x: 168, startPoint y: 119, endPoint x: 101, endPoint y: 113, distance: 67.3
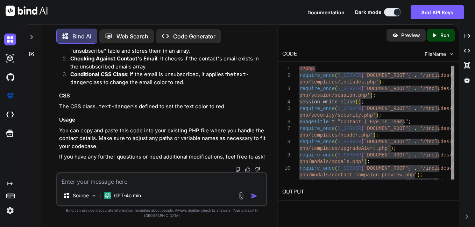
scroll to position [0, 121]
drag, startPoint x: 85, startPoint y: 94, endPoint x: 262, endPoint y: 94, distance: 176.6
copy span "< span class ="<?= $ isUnsubscribed ? ' text - danger ' : '' ?>"><?= strtolower…"
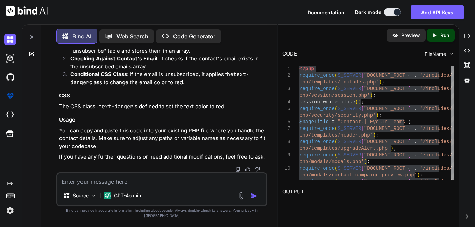
drag, startPoint x: 193, startPoint y: 72, endPoint x: 49, endPoint y: 72, distance: 143.4
click at [49, 72] on div "You Bind AI The error message {"errors":[{"field":null,"message":"authorization…" at bounding box center [162, 138] width 230 height 178
copy code "<div class =" form - group col - lg -12 required ">"
drag, startPoint x: 85, startPoint y: 110, endPoint x: 66, endPoint y: 76, distance: 39.0
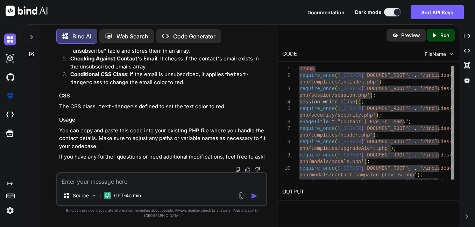
copy code "div class =" form - group col - lg -12 required "> < label for =" contactEmail …"
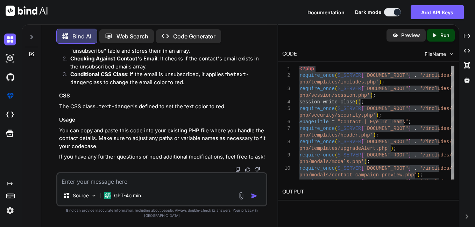
drag, startPoint x: 94, startPoint y: 112, endPoint x: 66, endPoint y: 110, distance: 28.0
drag, startPoint x: 64, startPoint y: 110, endPoint x: 119, endPoint y: 110, distance: 54.6
copy span "$unsubscribedEmails"
